Goal: Task Accomplishment & Management: Complete application form

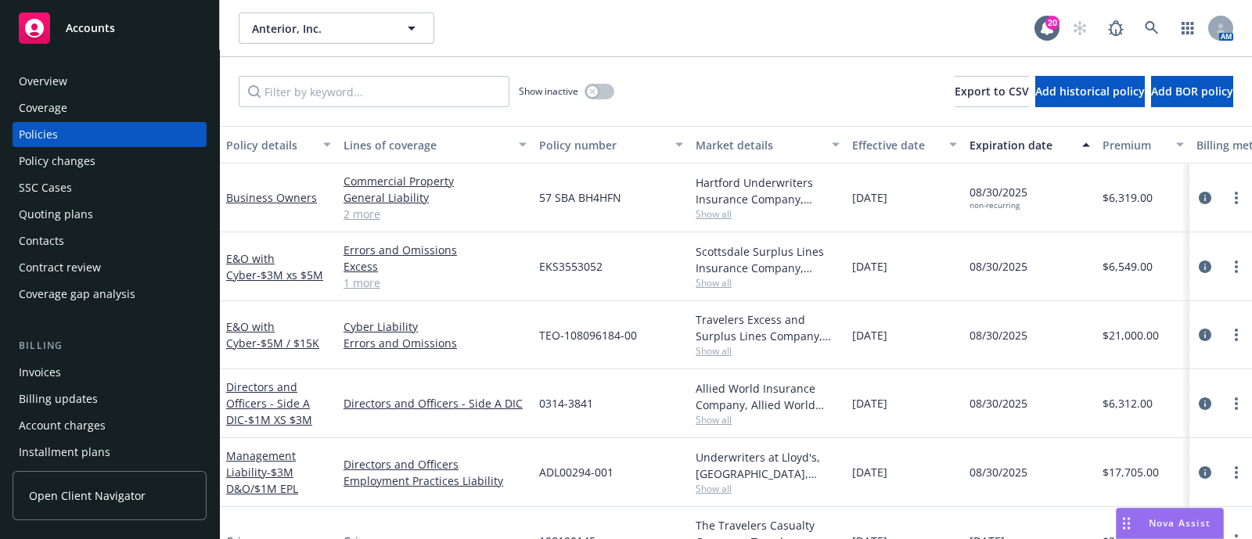
scroll to position [118, 0]
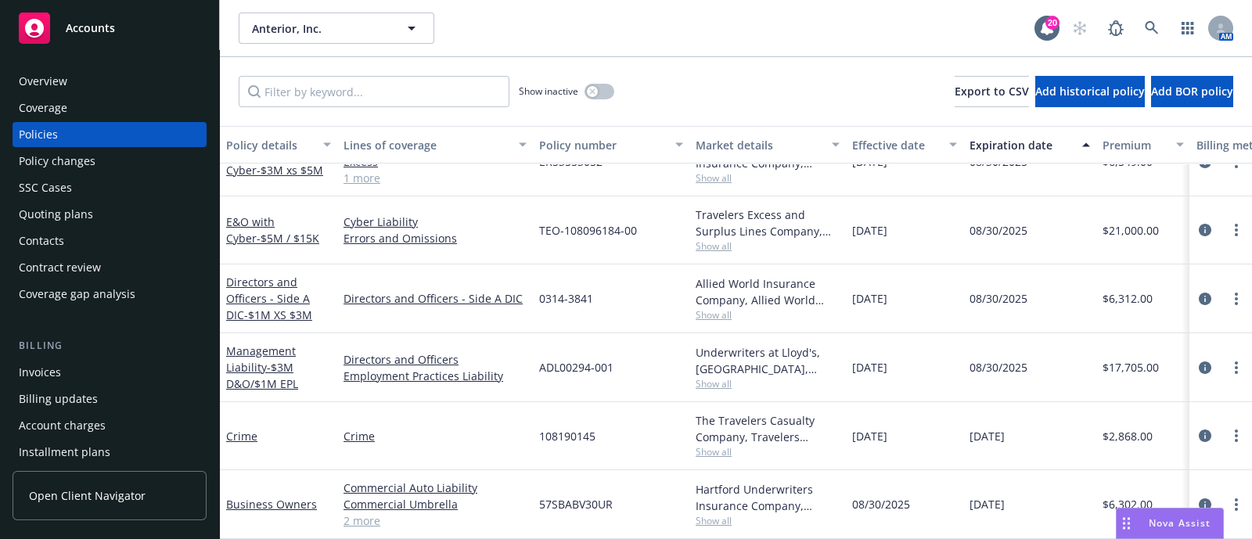
click at [60, 217] on div "Quoting plans" at bounding box center [56, 214] width 74 height 25
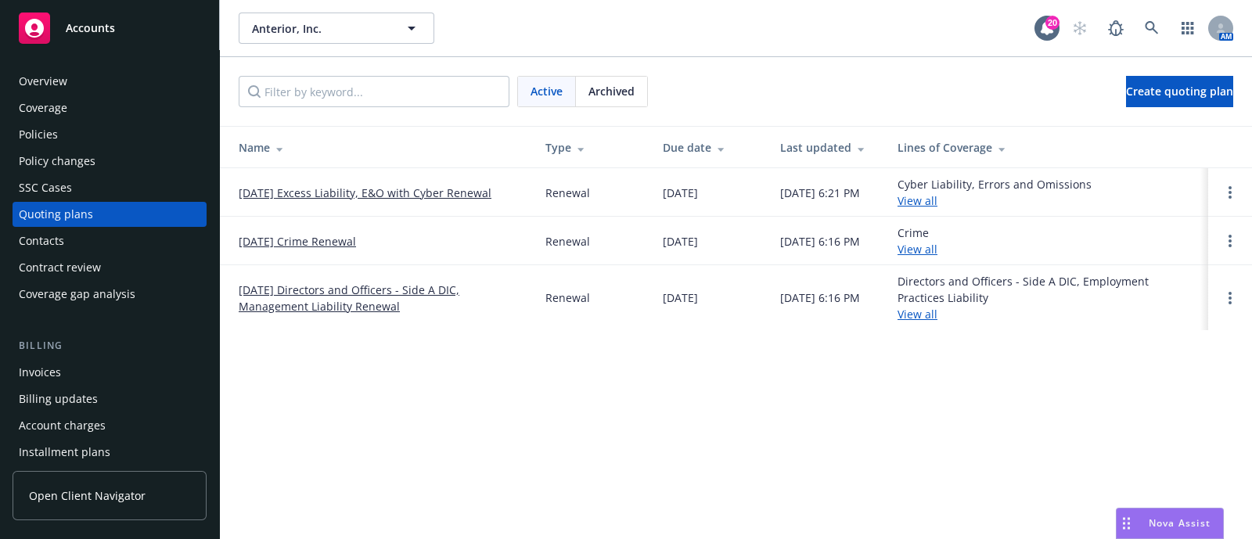
click at [296, 185] on link "08/30/25 Excess Liability, E&O with Cyber Renewal" at bounding box center [365, 193] width 253 height 16
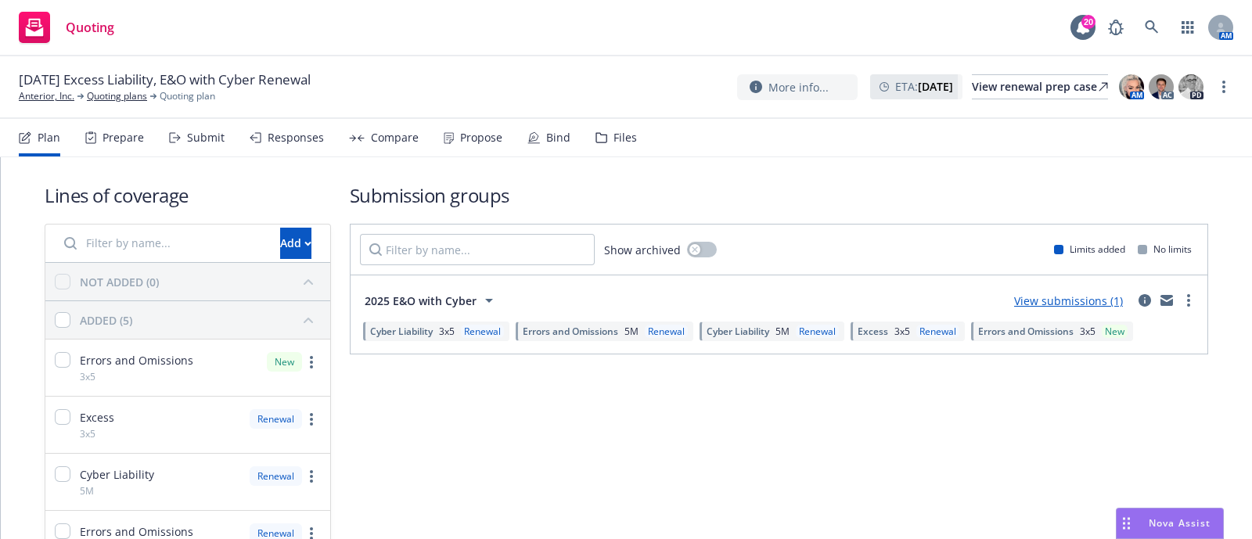
click at [546, 138] on div "Bind" at bounding box center [558, 137] width 24 height 13
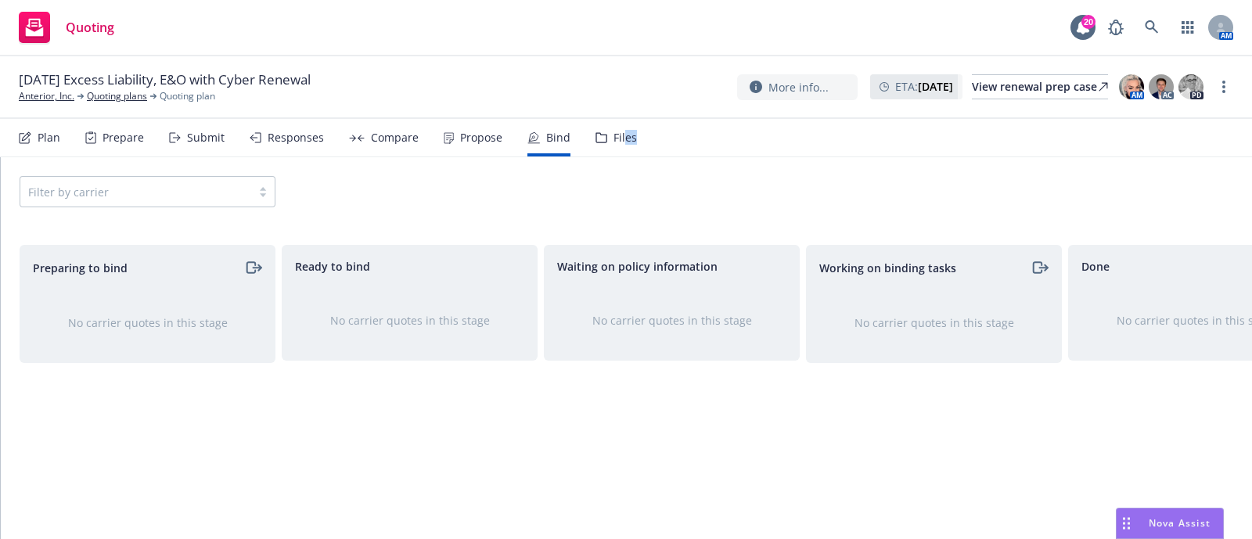
drag, startPoint x: 632, startPoint y: 133, endPoint x: 618, endPoint y: 142, distance: 16.9
click at [618, 142] on nav "Plan Prepare Submit Responses Compare Propose Bind Files" at bounding box center [626, 138] width 1215 height 38
click at [475, 142] on div "Propose" at bounding box center [481, 137] width 42 height 13
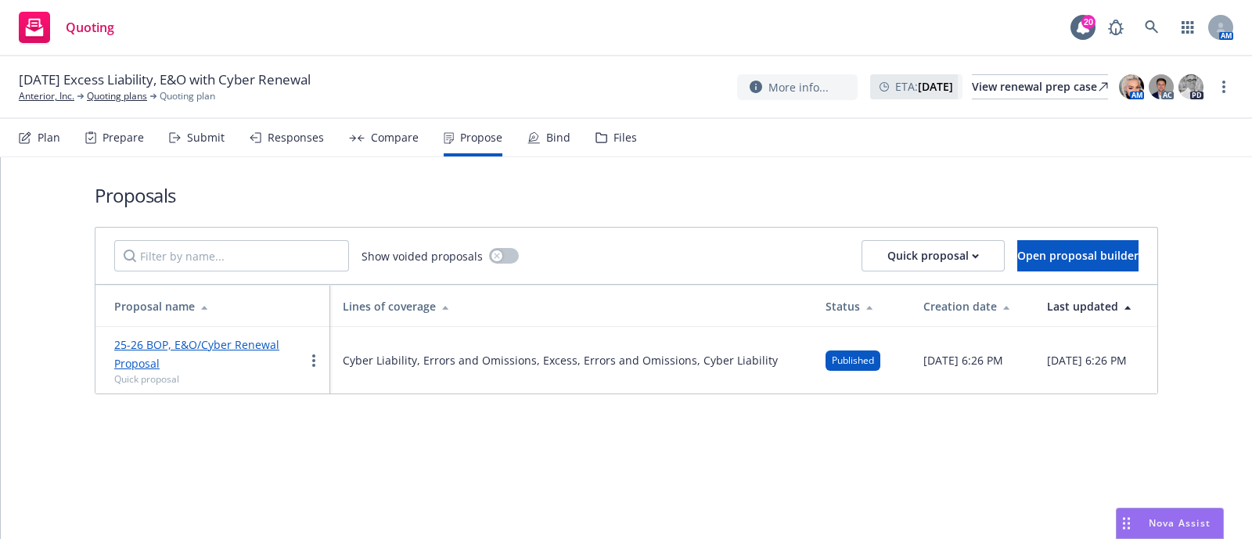
click at [302, 137] on div "Responses" at bounding box center [296, 137] width 56 height 13
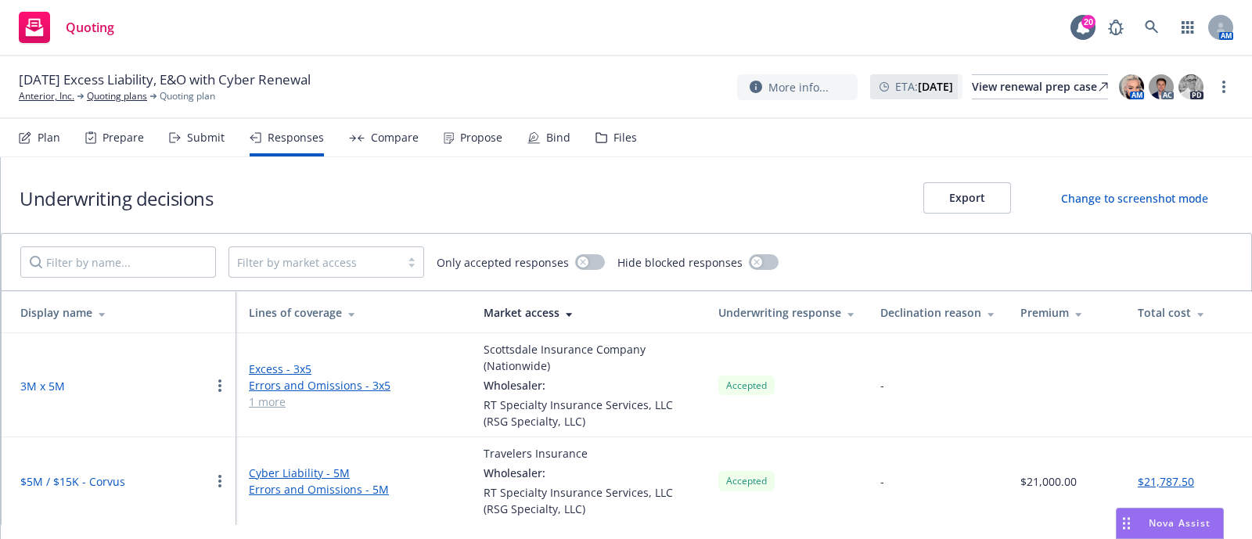
click at [191, 150] on div "Submit" at bounding box center [197, 138] width 56 height 38
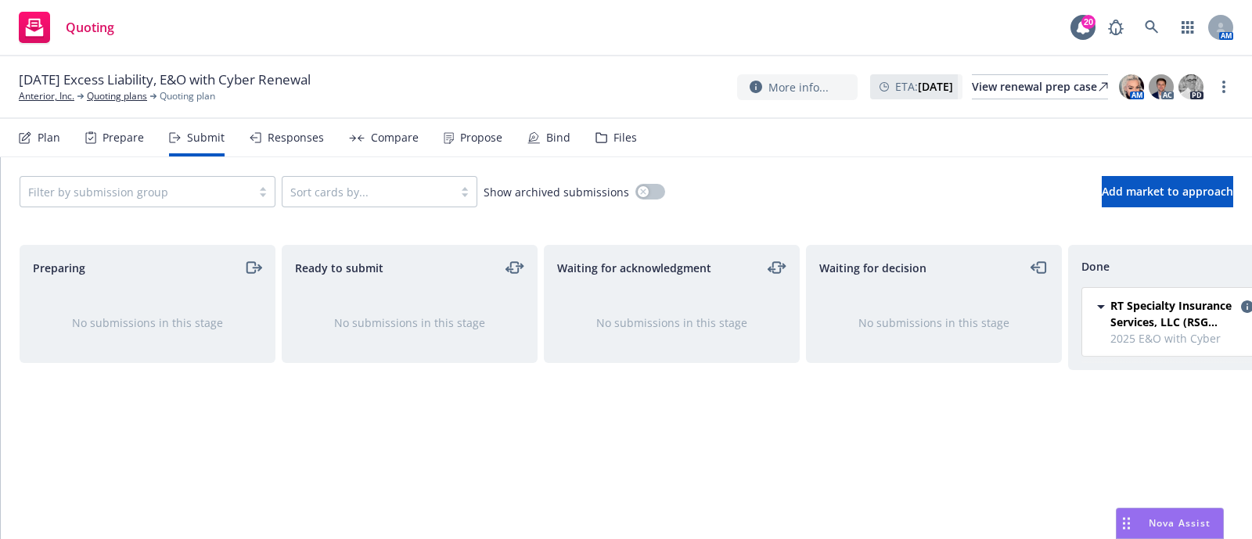
scroll to position [0, 90]
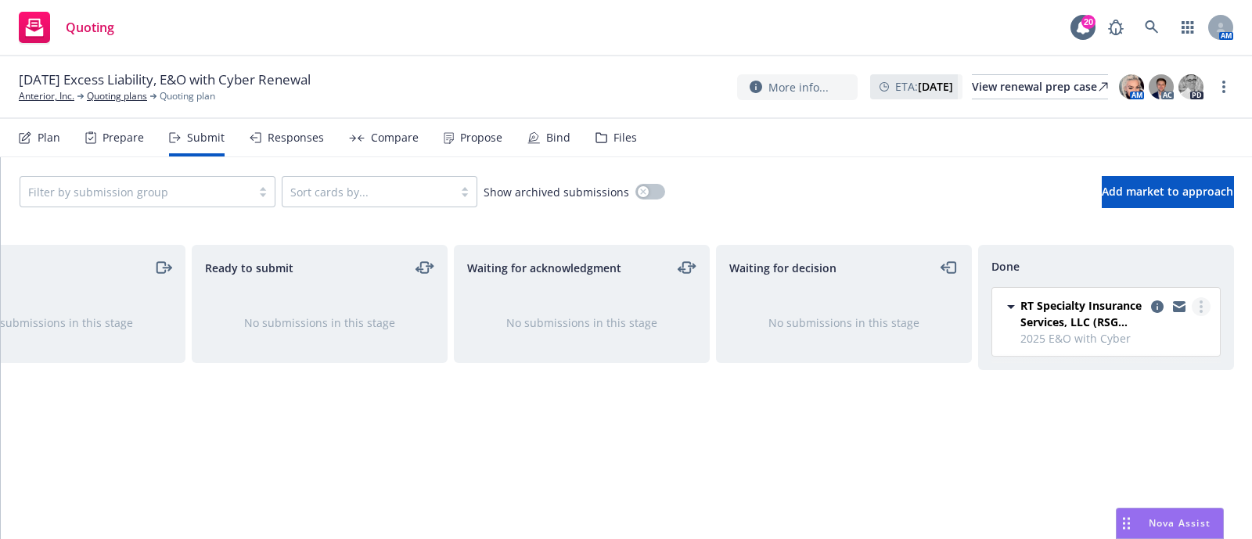
click at [1205, 307] on link "more" at bounding box center [1201, 306] width 19 height 19
click at [527, 136] on icon at bounding box center [533, 137] width 13 height 13
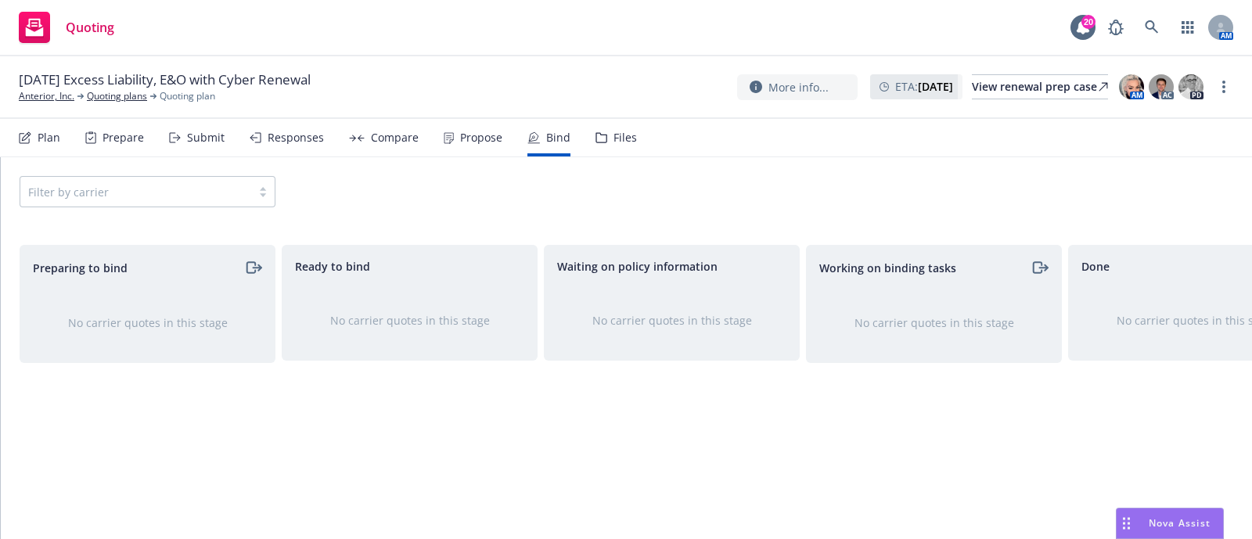
click at [188, 205] on div "Filter by carrier" at bounding box center [148, 191] width 256 height 31
click at [190, 194] on div "Filter by carrier" at bounding box center [148, 191] width 256 height 31
click at [257, 257] on div "Preparing to bind" at bounding box center [147, 268] width 254 height 44
click at [257, 258] on icon "moveRight" at bounding box center [253, 267] width 18 height 19
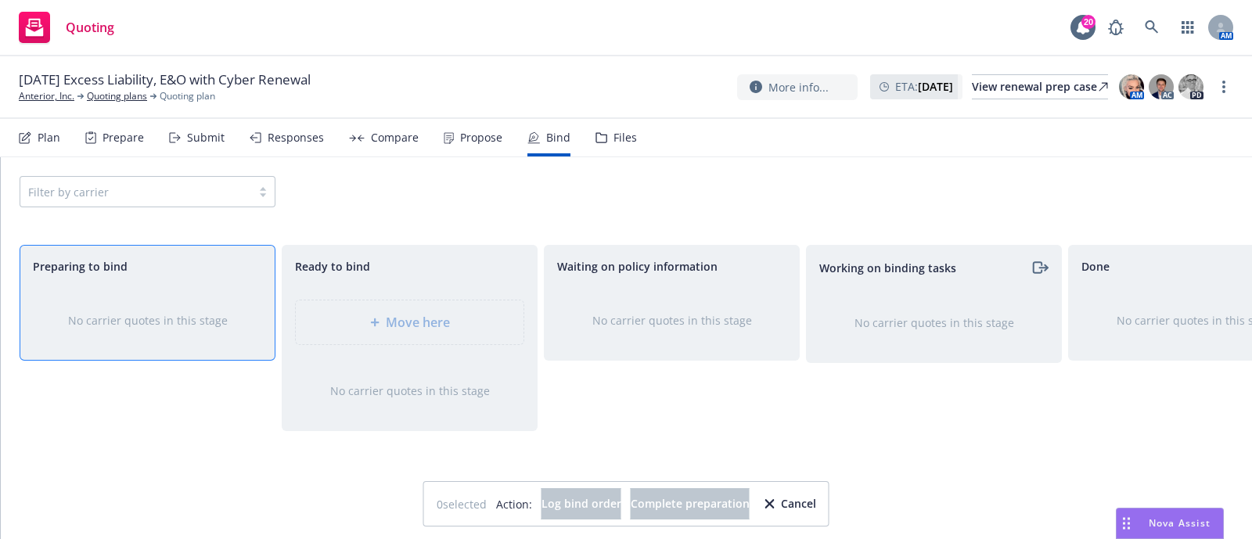
click at [459, 207] on div "Filter by carrier" at bounding box center [626, 191] width 1251 height 69
click at [816, 495] on div "Cancel" at bounding box center [790, 504] width 51 height 30
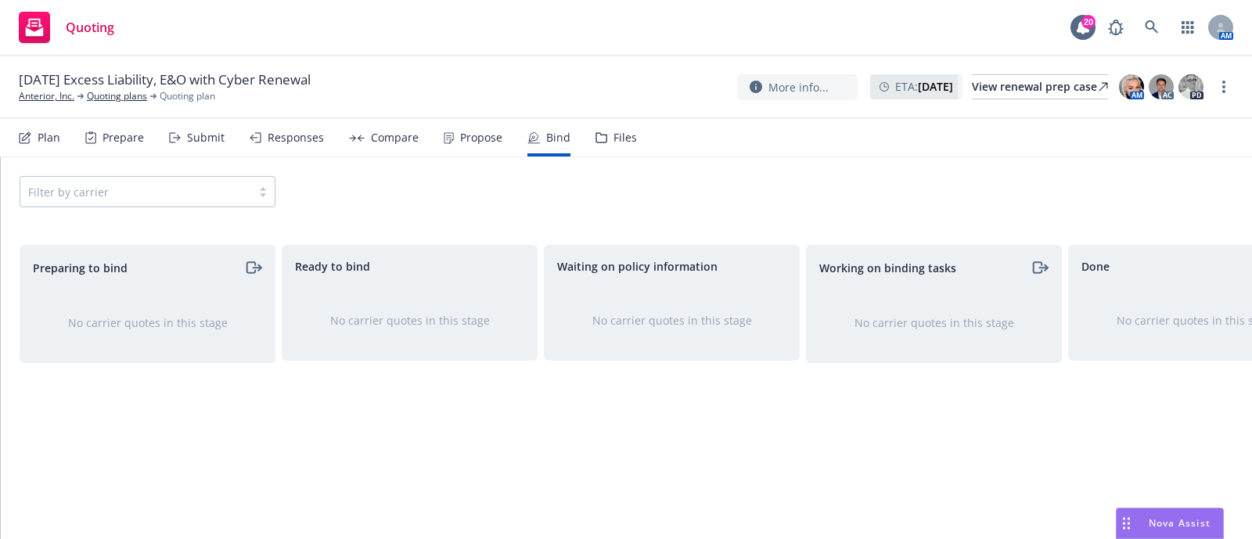
click at [690, 182] on div "Filter by carrier" at bounding box center [627, 191] width 1214 height 31
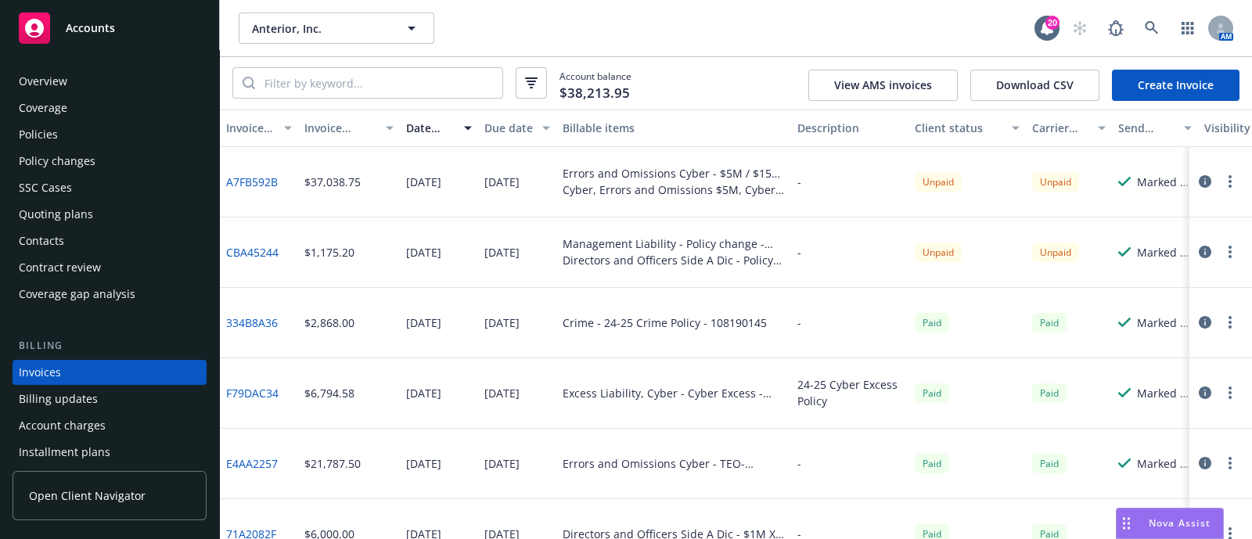
scroll to position [77, 0]
